Goal: Task Accomplishment & Management: Manage account settings

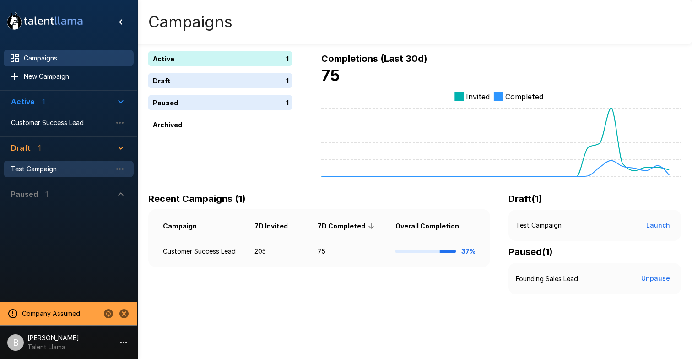
click at [42, 165] on span "Test Campaign" at bounding box center [61, 168] width 101 height 9
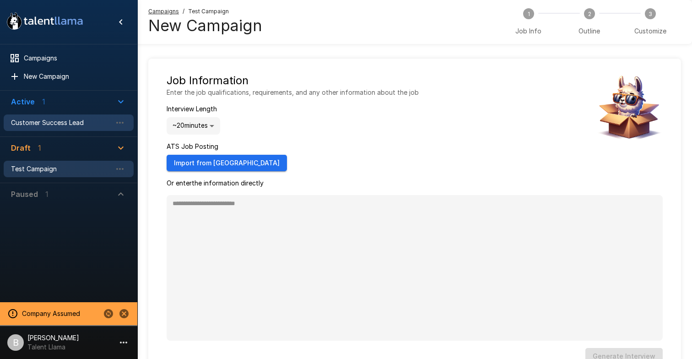
click at [60, 122] on span "Customer Success Lead" at bounding box center [61, 122] width 101 height 9
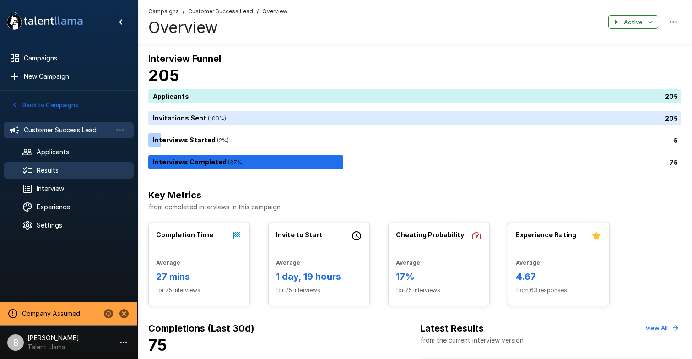
click at [65, 176] on div "Results" at bounding box center [69, 170] width 130 height 16
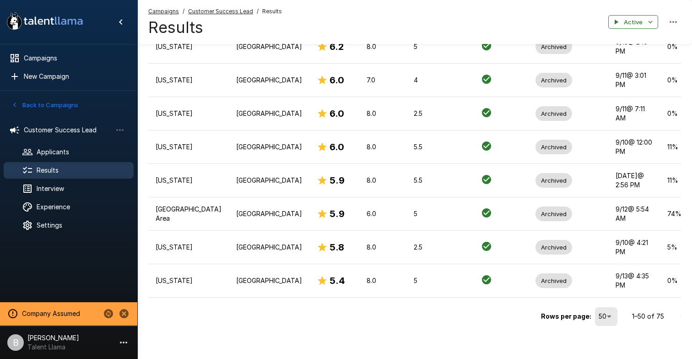
scroll to position [1611, 0]
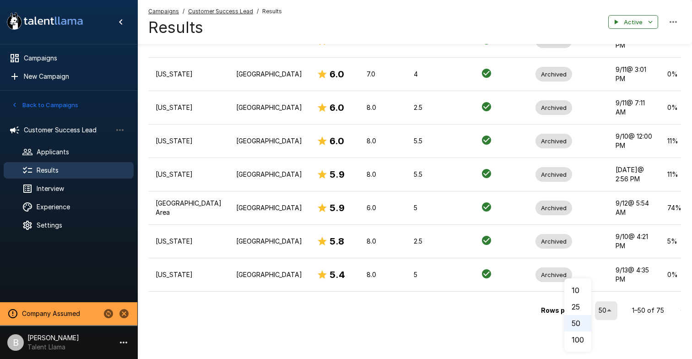
click at [583, 340] on li "100" at bounding box center [577, 339] width 27 height 16
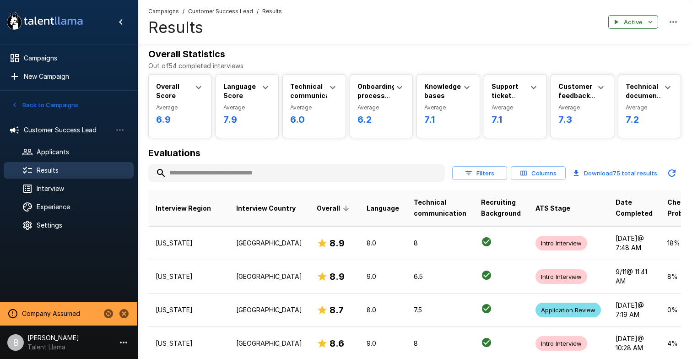
scroll to position [0, 0]
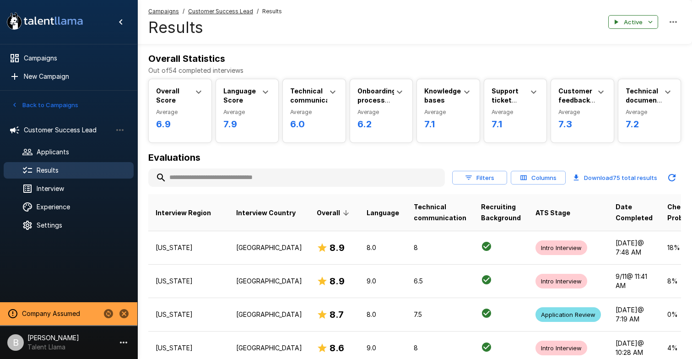
click at [477, 178] on button "Filters" at bounding box center [479, 178] width 55 height 14
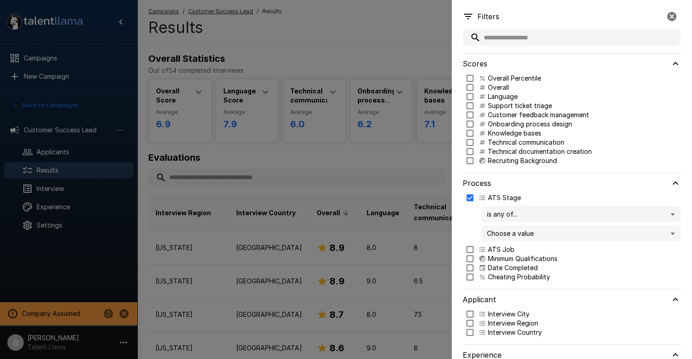
click at [513, 232] on body ".st0{fill:#FFFFFF;} .st1{fill:#76a4ed;} Campaigns New Campaign Active 1 Custome…" at bounding box center [346, 179] width 692 height 359
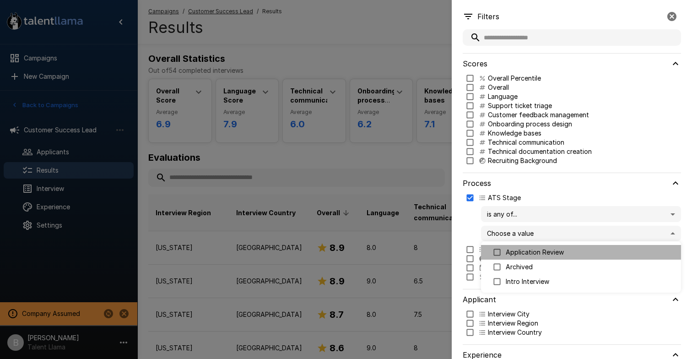
click at [508, 253] on p "Application Review" at bounding box center [590, 252] width 168 height 9
type input "**********"
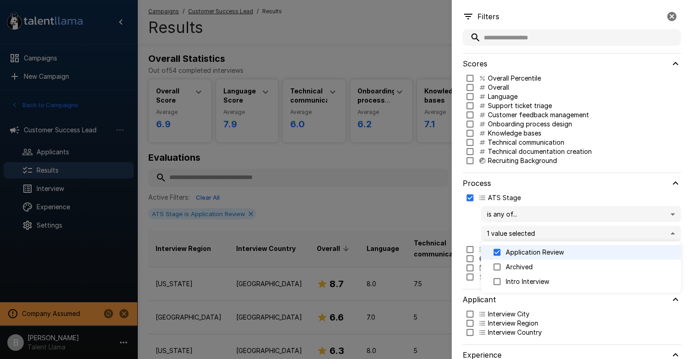
click at [400, 33] on div at bounding box center [346, 179] width 692 height 359
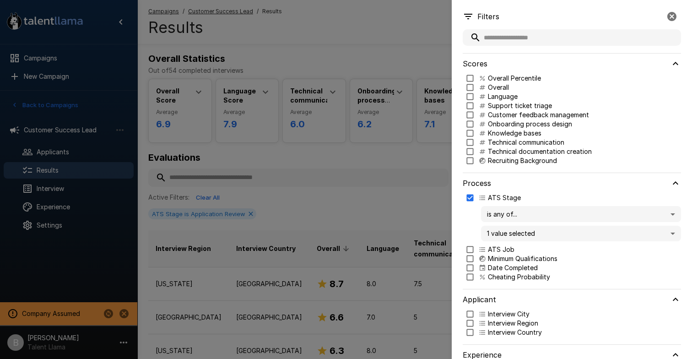
click at [669, 15] on icon "button" at bounding box center [671, 16] width 9 height 9
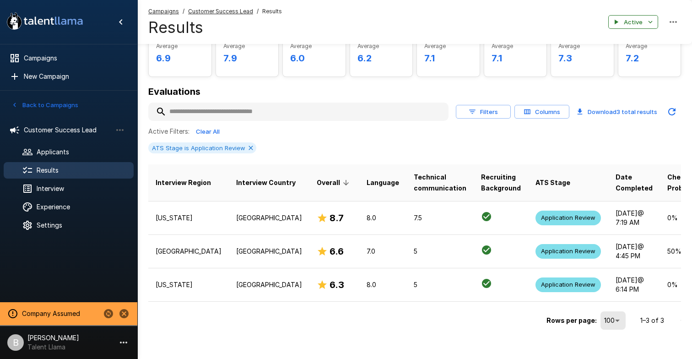
scroll to position [76, 0]
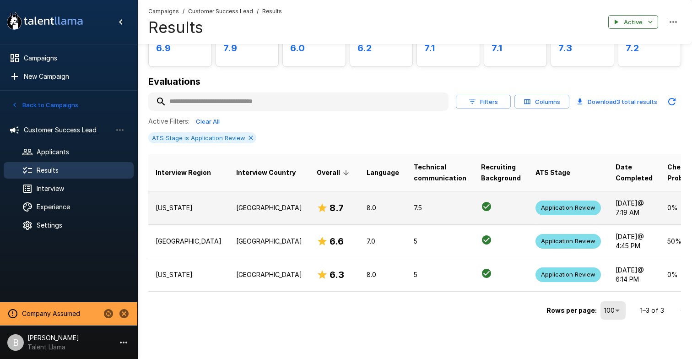
click at [189, 208] on p "[US_STATE]" at bounding box center [189, 207] width 66 height 9
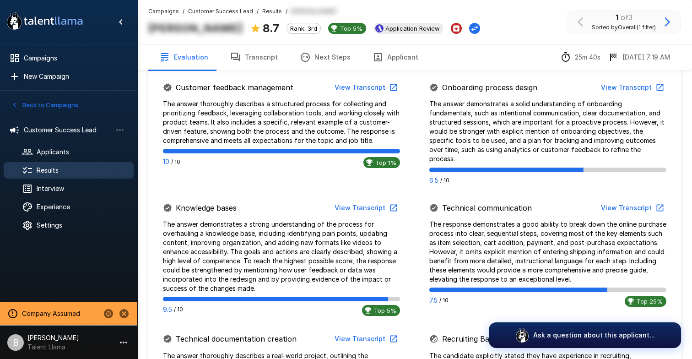
scroll to position [934, 0]
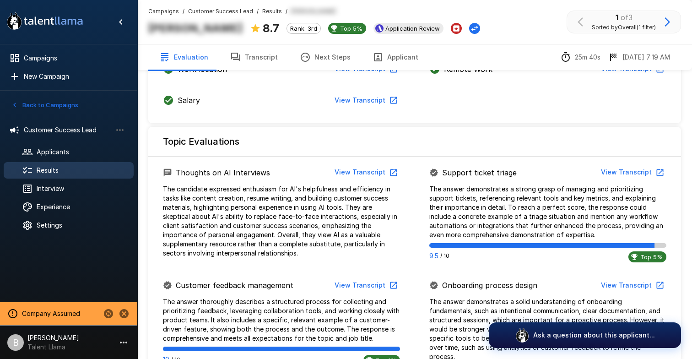
click at [368, 173] on button "View Transcript" at bounding box center [365, 172] width 69 height 17
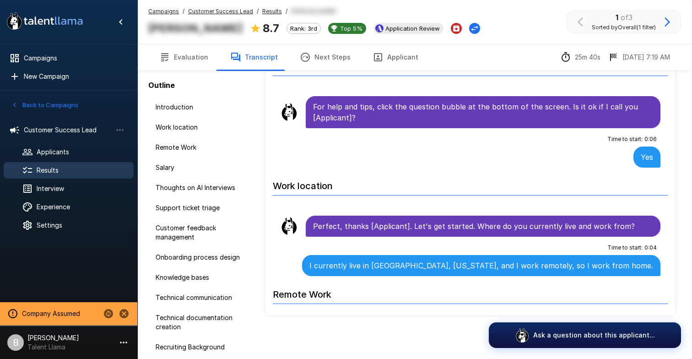
scroll to position [45, 0]
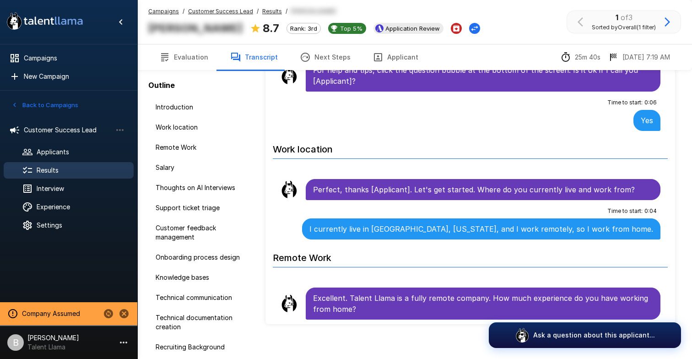
scroll to position [41, 0]
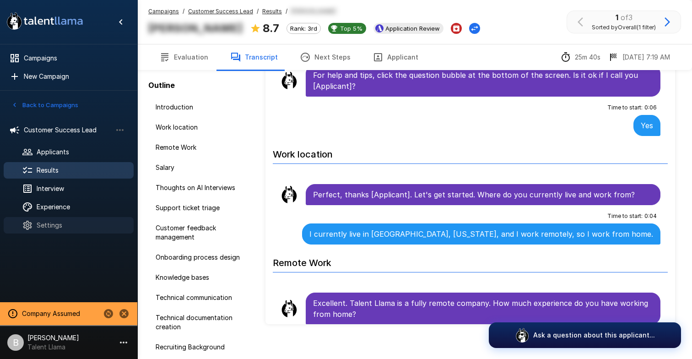
click at [63, 222] on span "Settings" at bounding box center [82, 225] width 90 height 9
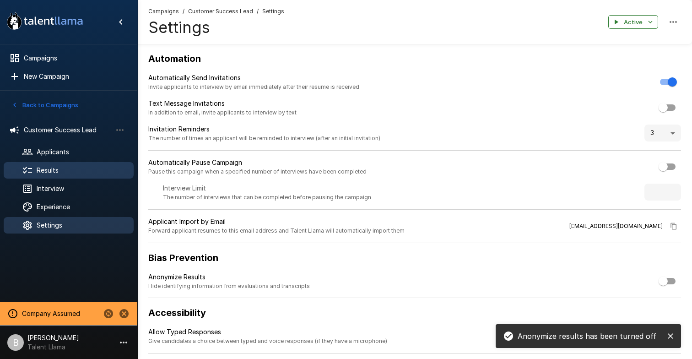
click at [64, 170] on span "Results" at bounding box center [82, 170] width 90 height 9
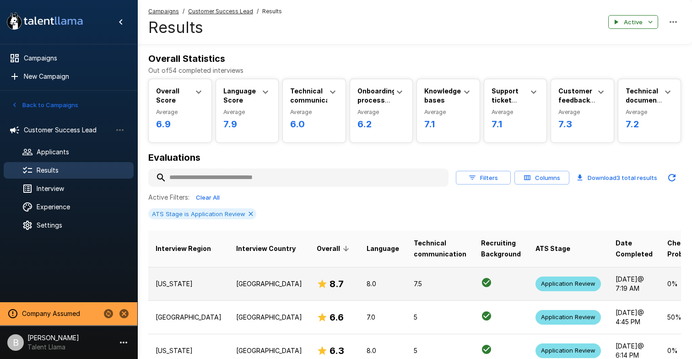
click at [236, 279] on p "[GEOGRAPHIC_DATA]" at bounding box center [269, 283] width 66 height 9
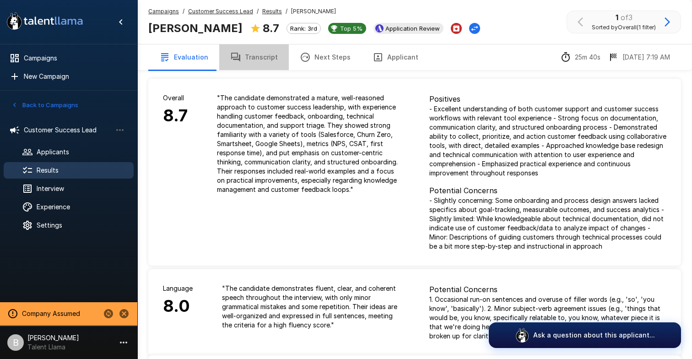
click at [269, 53] on button "Transcript" at bounding box center [254, 57] width 70 height 26
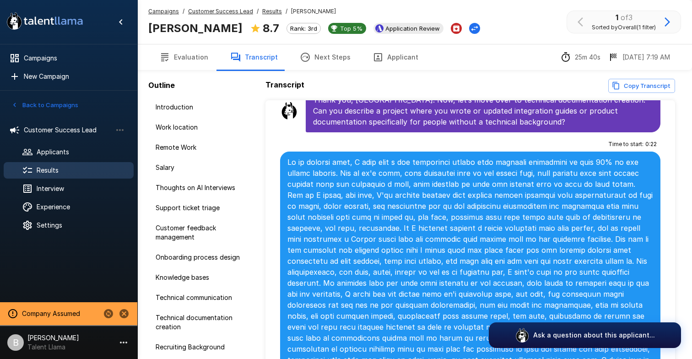
scroll to position [3257, 0]
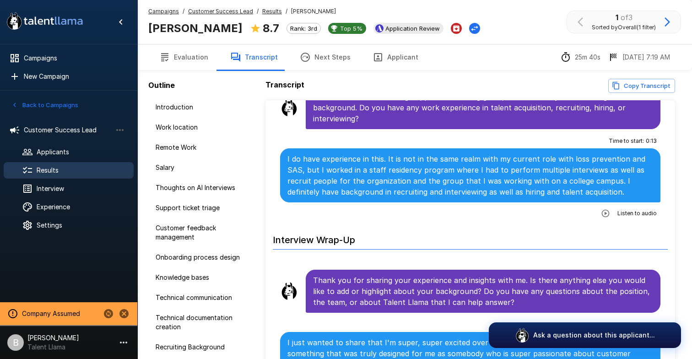
scroll to position [54, 0]
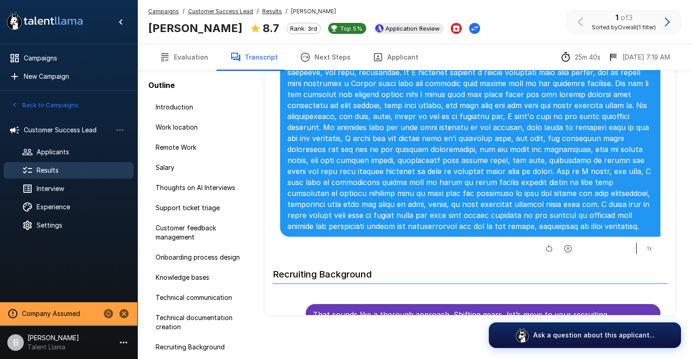
scroll to position [3628, 0]
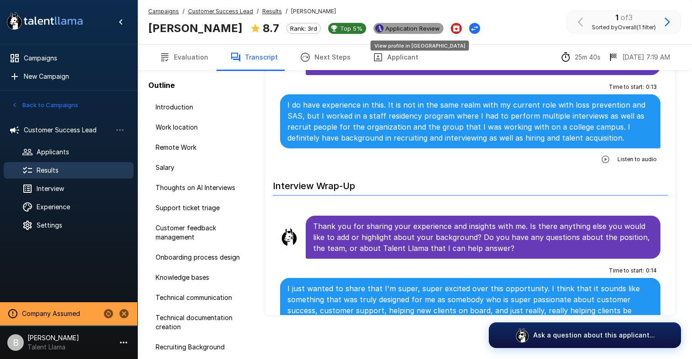
click at [423, 29] on span "Application Review" at bounding box center [413, 28] width 62 height 7
click at [470, 29] on icon "Change Stage" at bounding box center [474, 28] width 9 height 9
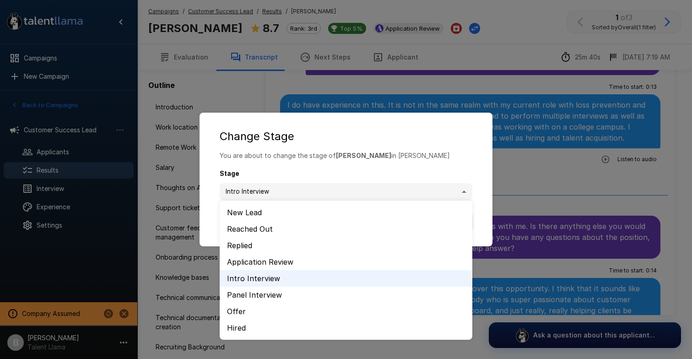
click at [367, 191] on body ".st0{fill:#FFFFFF;} .st1{fill:#76a4ed;} Campaigns New Campaign Active 1 Custome…" at bounding box center [346, 125] width 692 height 359
click at [424, 157] on div at bounding box center [346, 179] width 692 height 359
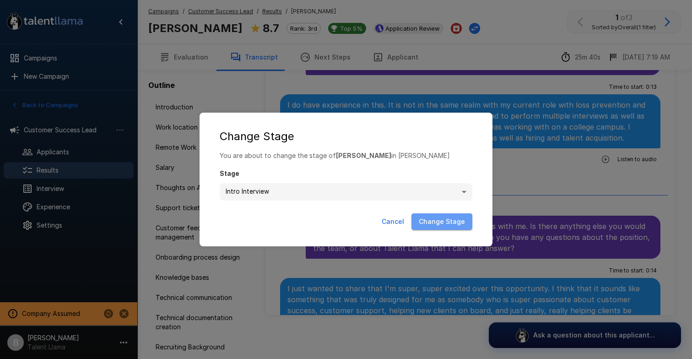
click at [464, 224] on button "Change Stage" at bounding box center [441, 221] width 61 height 17
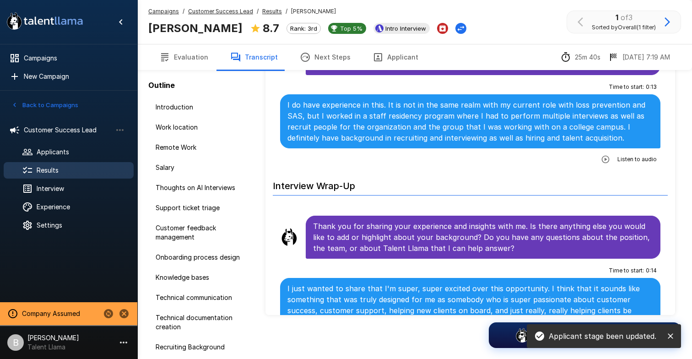
click at [268, 10] on u "Results" at bounding box center [272, 11] width 20 height 7
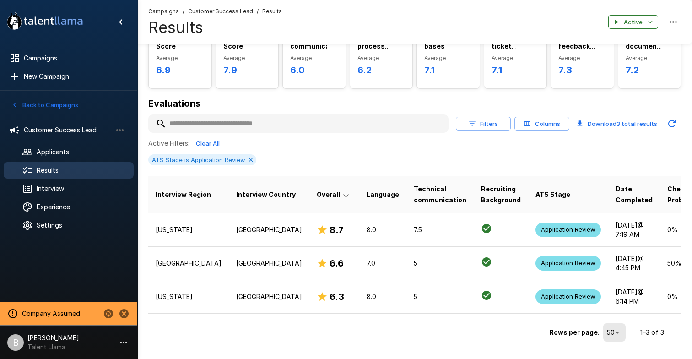
click at [673, 121] on icon "Updated Today - 7:38 AM" at bounding box center [671, 123] width 11 height 11
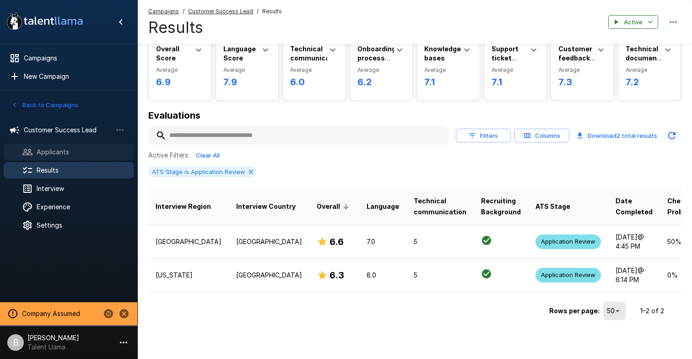
click at [46, 154] on span "Applicants" at bounding box center [82, 151] width 90 height 9
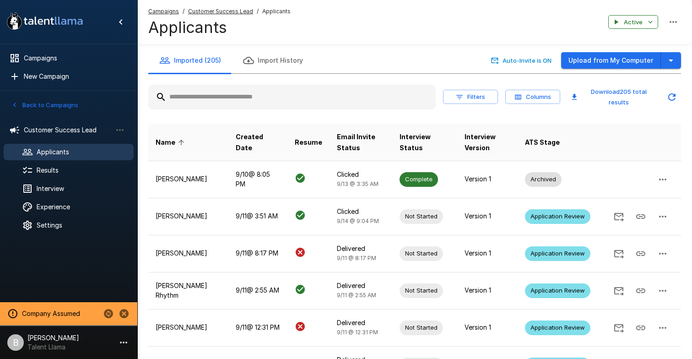
click at [207, 97] on input "text" at bounding box center [291, 97] width 287 height 16
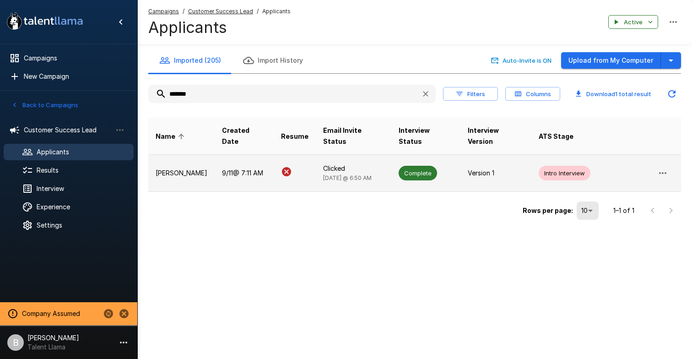
type input "*******"
click at [191, 168] on p "[PERSON_NAME]" at bounding box center [182, 172] width 52 height 9
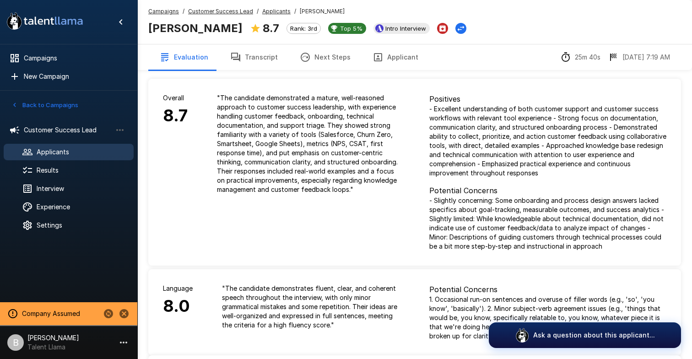
click at [380, 58] on button "Applicant" at bounding box center [396, 57] width 68 height 26
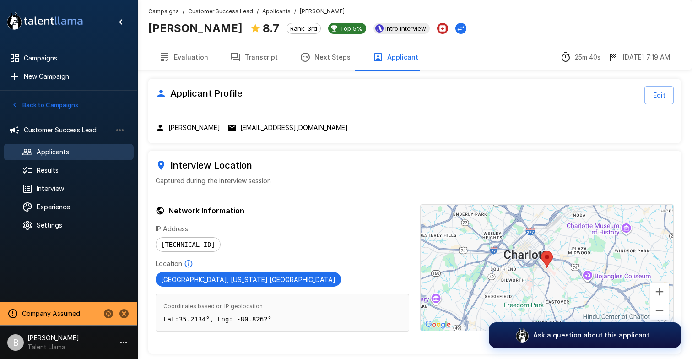
click at [658, 93] on button "Edit" at bounding box center [658, 95] width 29 height 18
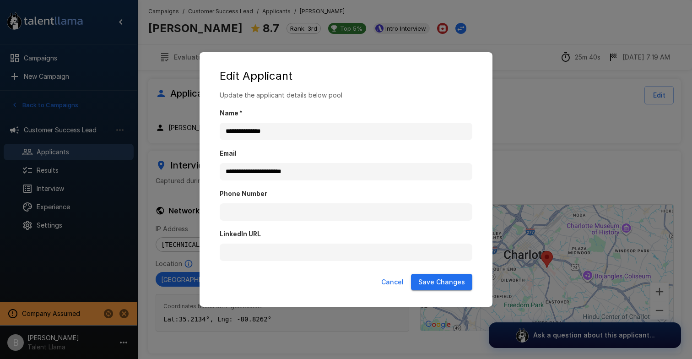
click at [254, 268] on div "**********" at bounding box center [346, 180] width 275 height 179
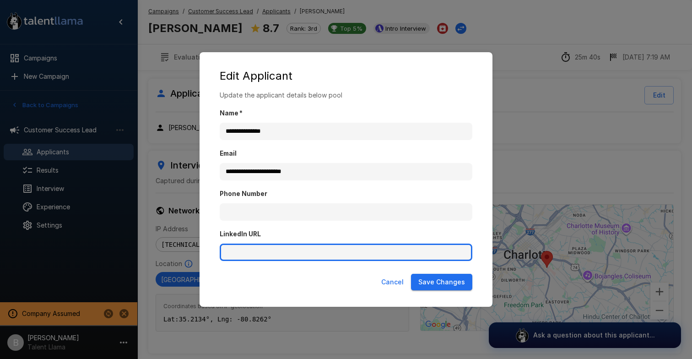
click at [265, 255] on input "LinkedIn URL" at bounding box center [346, 251] width 253 height 17
paste input "**********"
type input "**********"
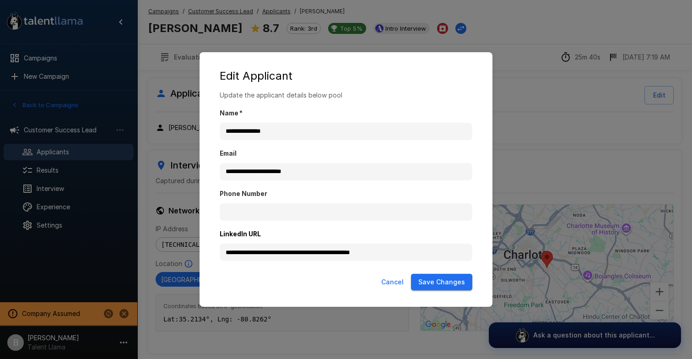
click at [419, 280] on button "Save Changes" at bounding box center [441, 282] width 61 height 17
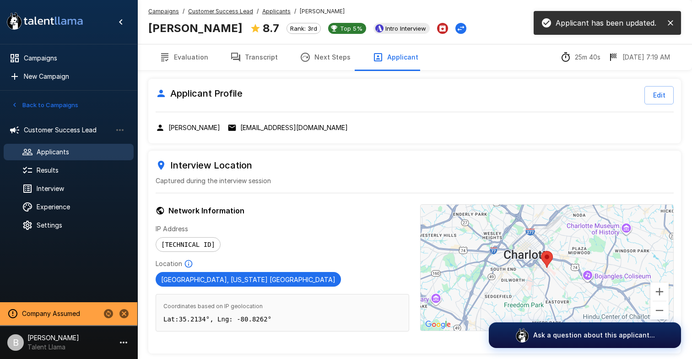
click at [270, 8] on u "Applicants" at bounding box center [276, 11] width 28 height 7
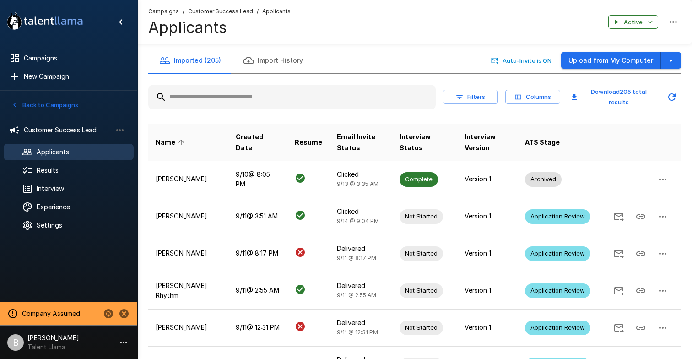
click at [222, 95] on input "text" at bounding box center [291, 97] width 287 height 16
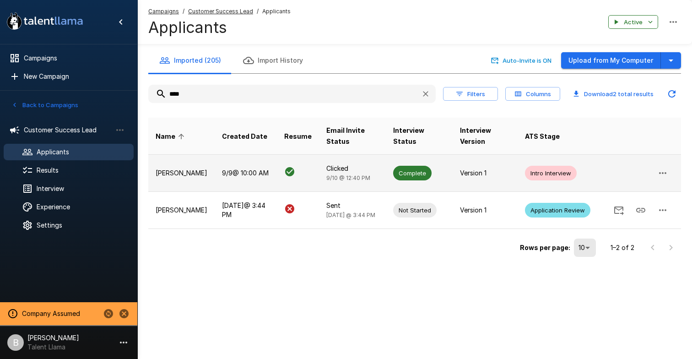
type input "****"
click at [215, 172] on td "[DATE] 10:00 AM" at bounding box center [246, 173] width 62 height 37
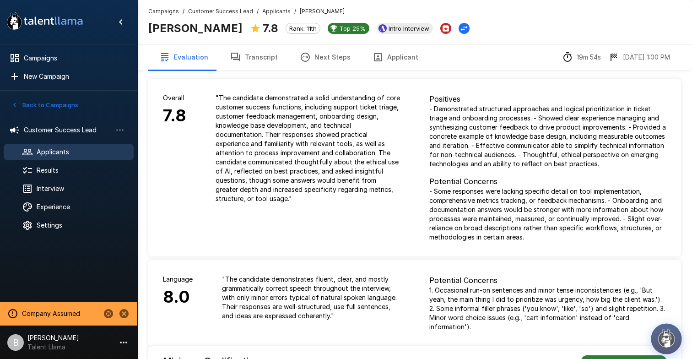
click at [678, 330] on button "button" at bounding box center [666, 338] width 31 height 31
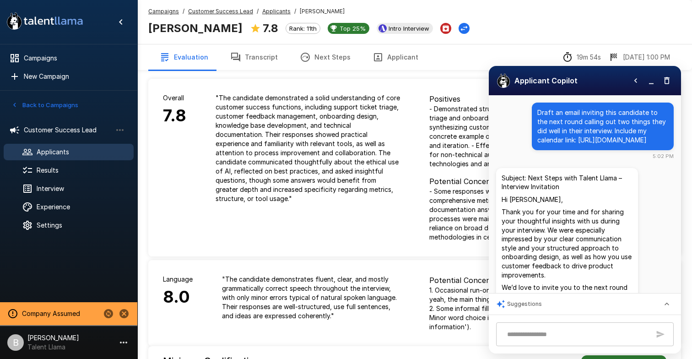
drag, startPoint x: 617, startPoint y: 149, endPoint x: 536, endPoint y: 115, distance: 87.6
click at [535, 115] on div "Draft an email inviting this candidate to the next round calling out two things…" at bounding box center [603, 127] width 142 height 48
copy p "Draft an email inviting this candidate to the next round calling out two things…"
click at [265, 11] on u "Applicants" at bounding box center [276, 11] width 28 height 7
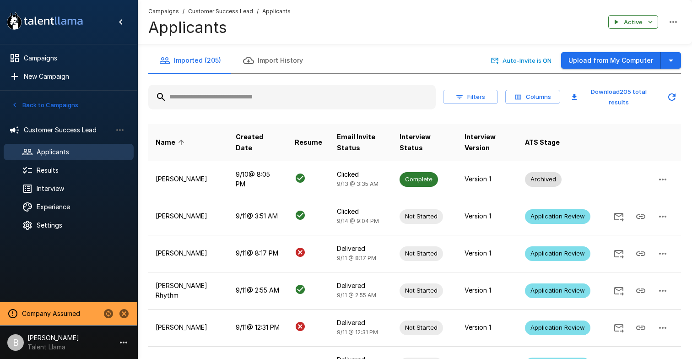
click at [233, 96] on input "text" at bounding box center [291, 97] width 287 height 16
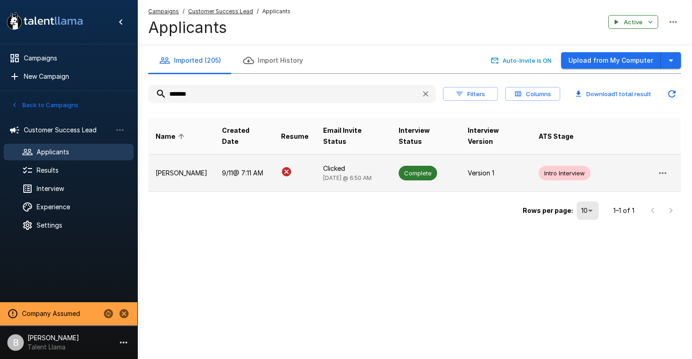
type input "*******"
click at [176, 156] on td "[PERSON_NAME]" at bounding box center [181, 173] width 66 height 37
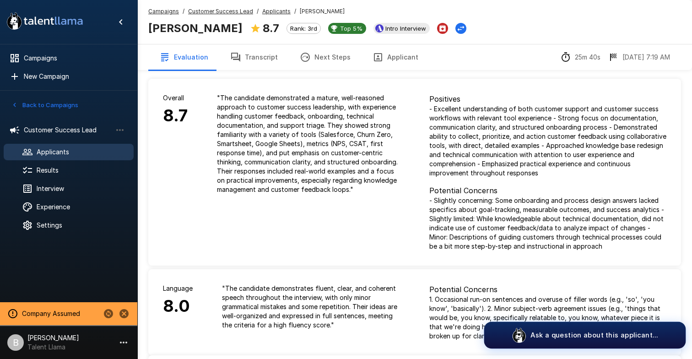
click at [579, 332] on p "Ask a question about this applicant..." at bounding box center [594, 335] width 128 height 10
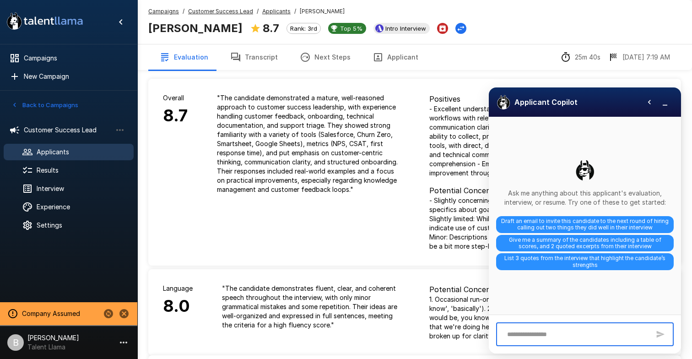
click at [566, 328] on textarea at bounding box center [576, 334] width 147 height 16
type textarea "**********"
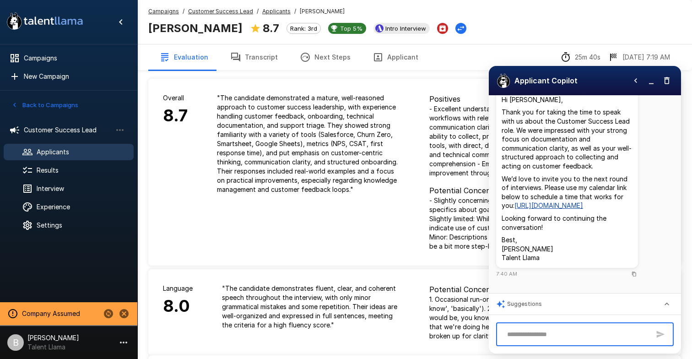
scroll to position [107, 0]
click at [389, 56] on button "Applicant" at bounding box center [396, 57] width 68 height 26
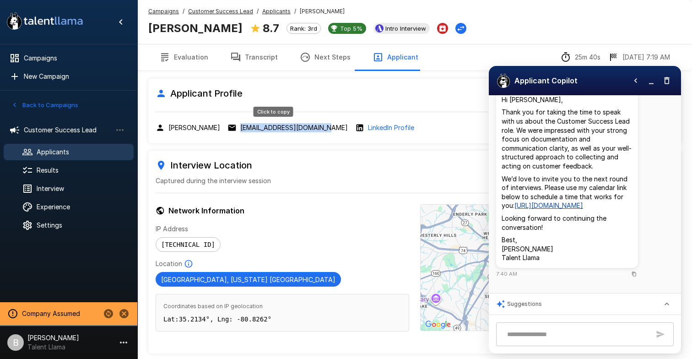
drag, startPoint x: 322, startPoint y: 126, endPoint x: 236, endPoint y: 126, distance: 86.5
click at [236, 126] on div "[PERSON_NAME] [EMAIL_ADDRESS][DOMAIN_NAME] LinkedIn Profile" at bounding box center [415, 127] width 518 height 9
copy p "[EMAIL_ADDRESS][DOMAIN_NAME]"
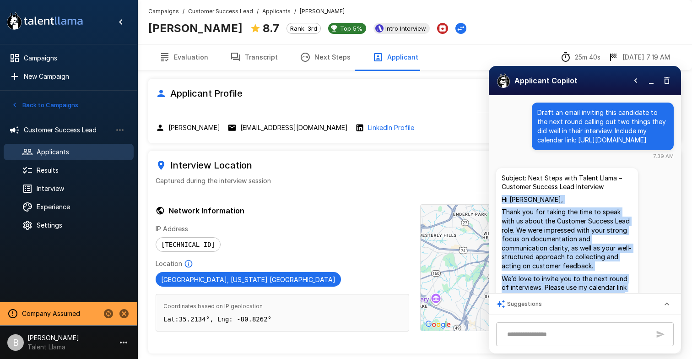
drag, startPoint x: 557, startPoint y: 236, endPoint x: 497, endPoint y: 210, distance: 66.0
click at [497, 210] on div "Subject: Next Steps with Talent Llama – Customer Success Lead Interview Hi [PER…" at bounding box center [567, 268] width 142 height 200
copy div "Hi [PERSON_NAME], Thank you for taking the time to speak with us about the Cust…"
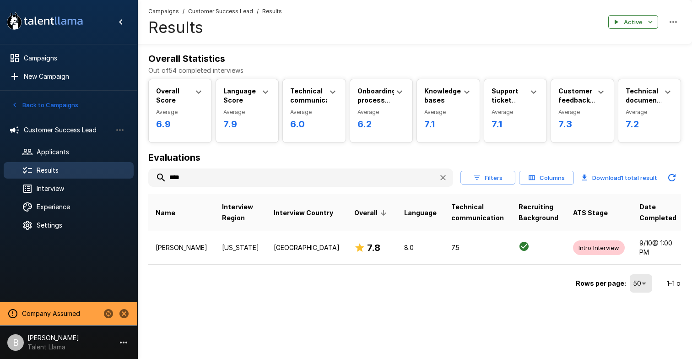
click at [197, 186] on div "****" at bounding box center [300, 177] width 305 height 18
click at [206, 177] on input "****" at bounding box center [289, 177] width 283 height 16
